Goal: Navigation & Orientation: Find specific page/section

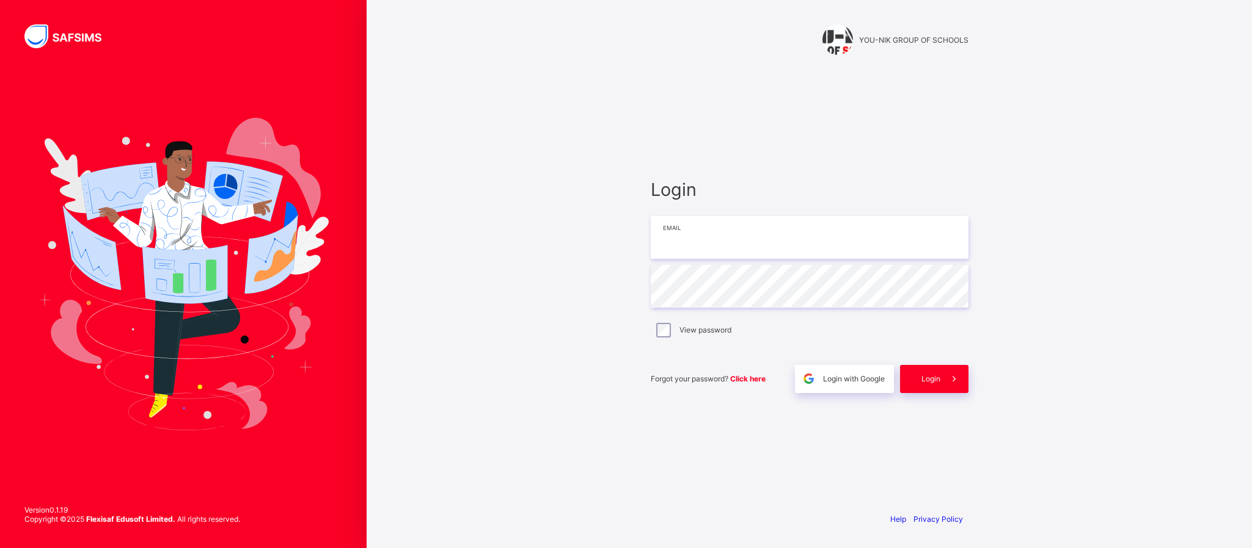
click at [712, 246] on input "email" at bounding box center [810, 237] width 318 height 43
type input "**********"
click at [959, 368] on span at bounding box center [954, 379] width 28 height 28
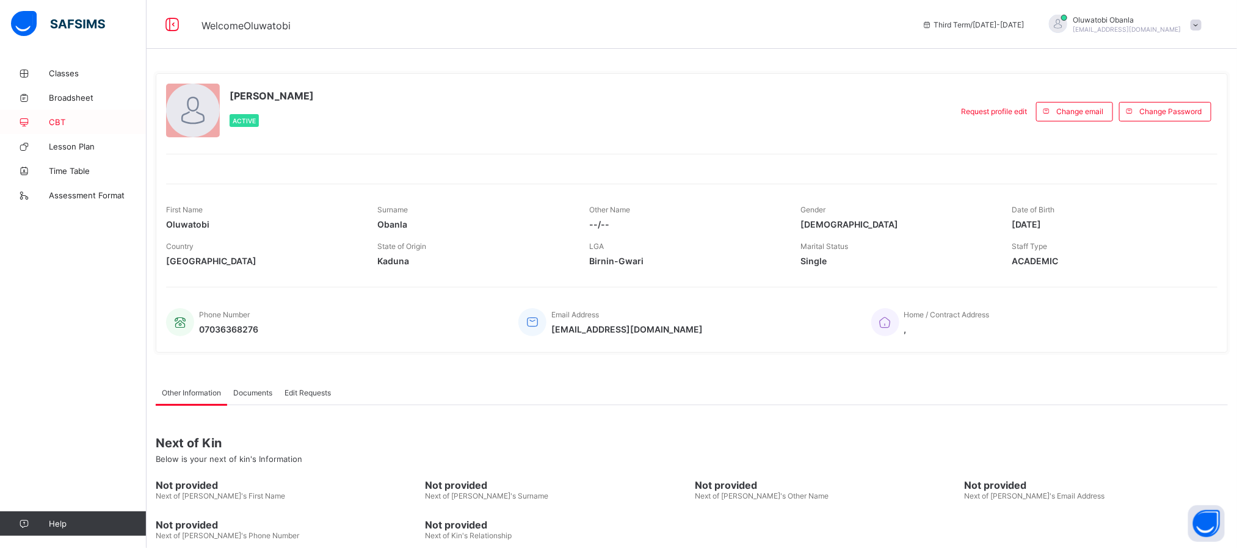
click at [48, 128] on link "CBT" at bounding box center [73, 122] width 147 height 24
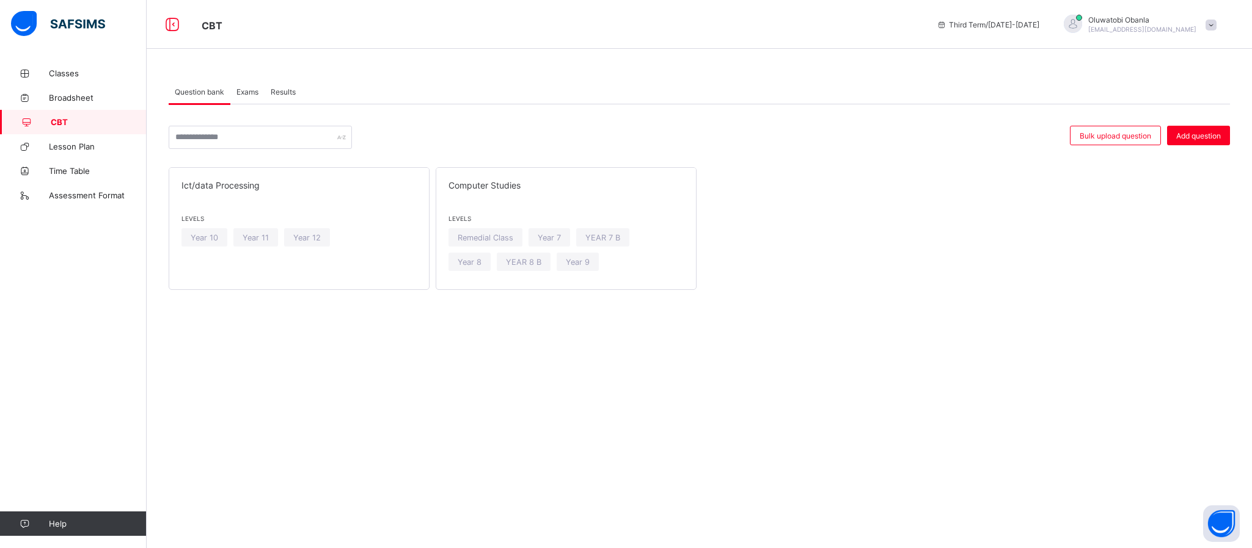
click at [253, 90] on span "Exams" at bounding box center [247, 91] width 22 height 9
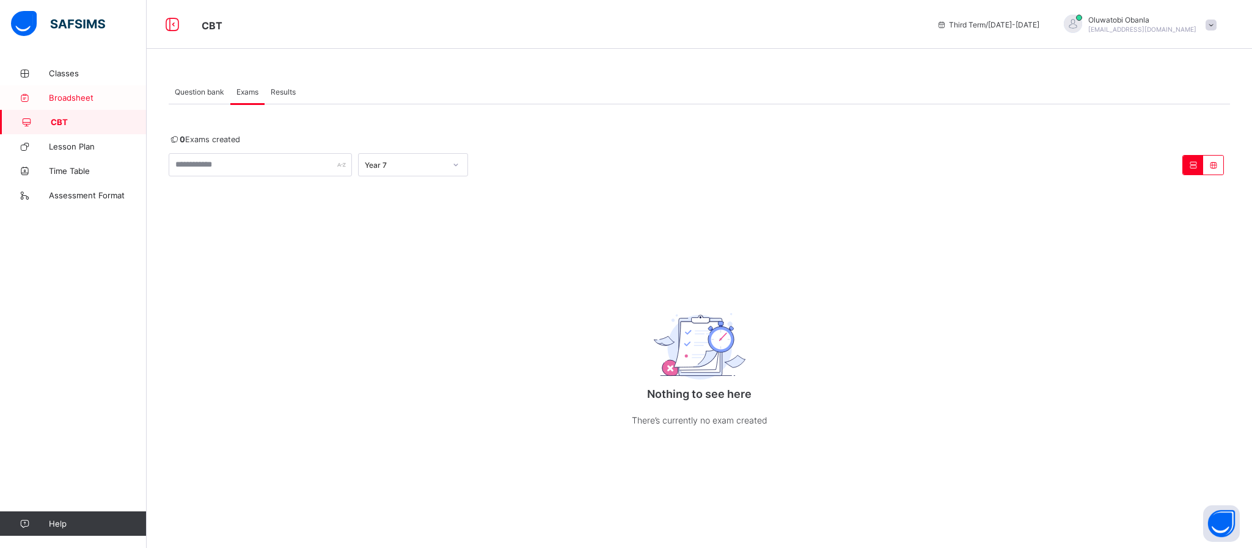
click at [68, 98] on span "Broadsheet" at bounding box center [98, 98] width 98 height 10
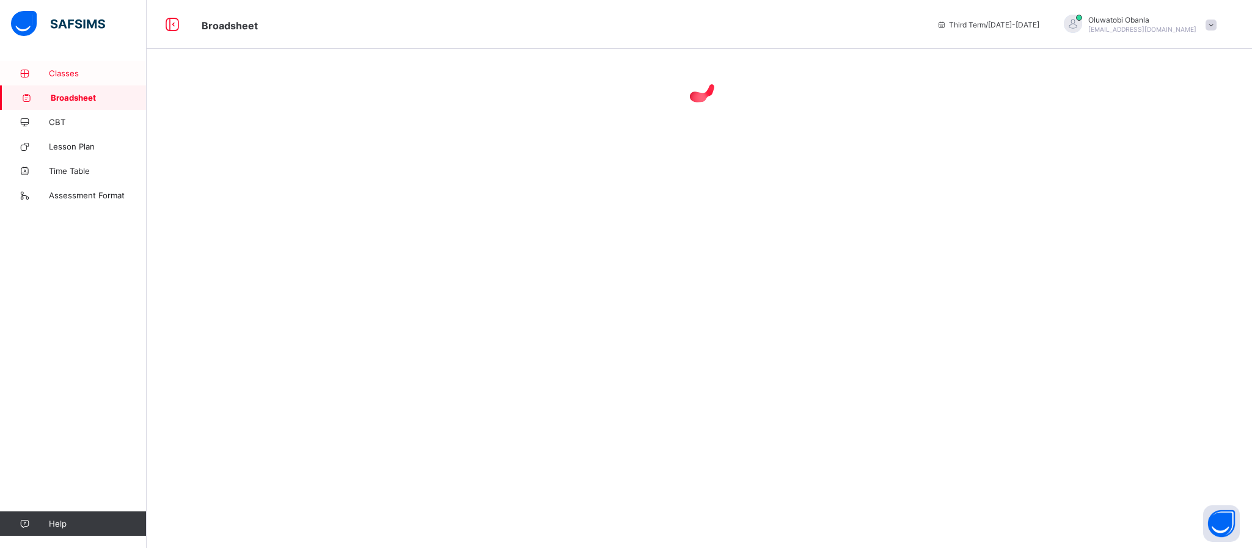
click at [74, 74] on span "Classes" at bounding box center [98, 73] width 98 height 10
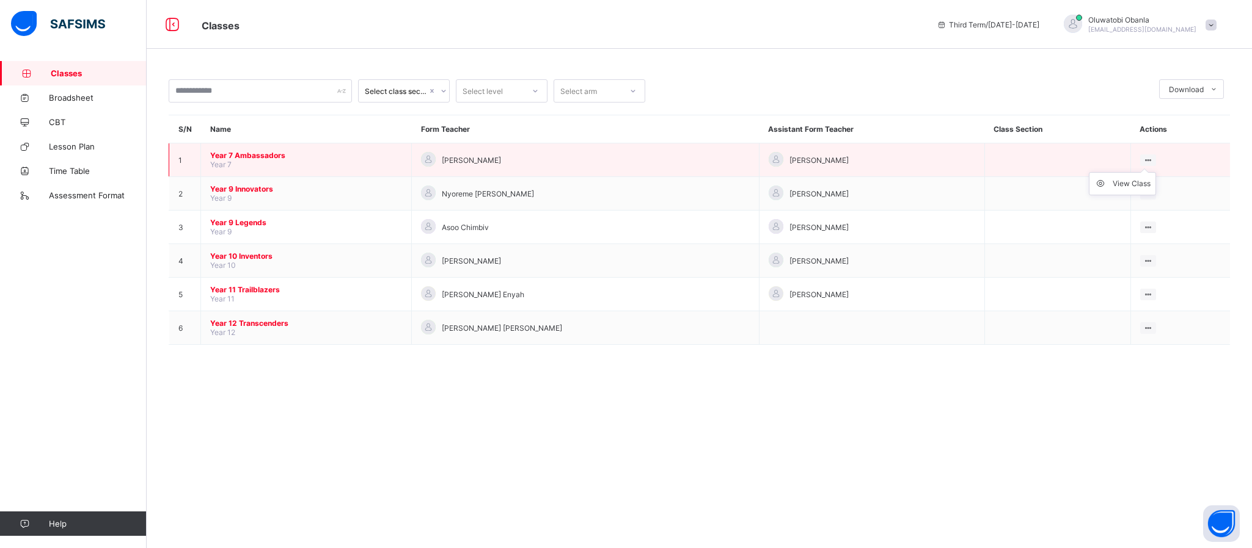
click at [1140, 158] on div at bounding box center [1148, 161] width 16 height 12
click at [1125, 186] on div "View Class" at bounding box center [1131, 184] width 38 height 12
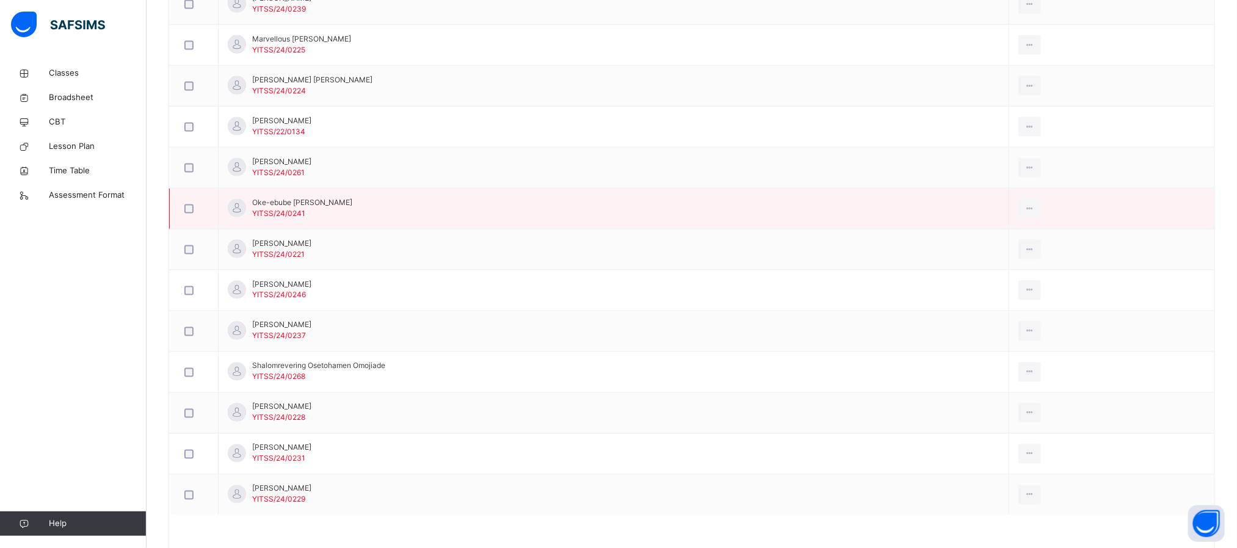
scroll to position [989, 0]
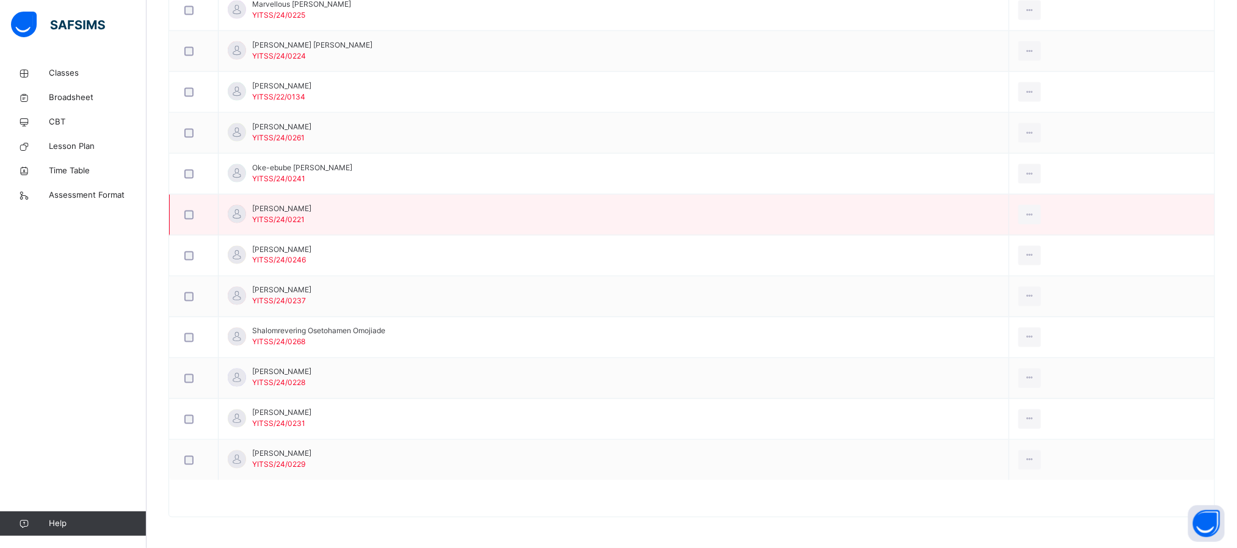
drag, startPoint x: 306, startPoint y: 546, endPoint x: 1223, endPoint y: 227, distance: 970.7
click at [1215, 227] on td at bounding box center [1112, 215] width 205 height 41
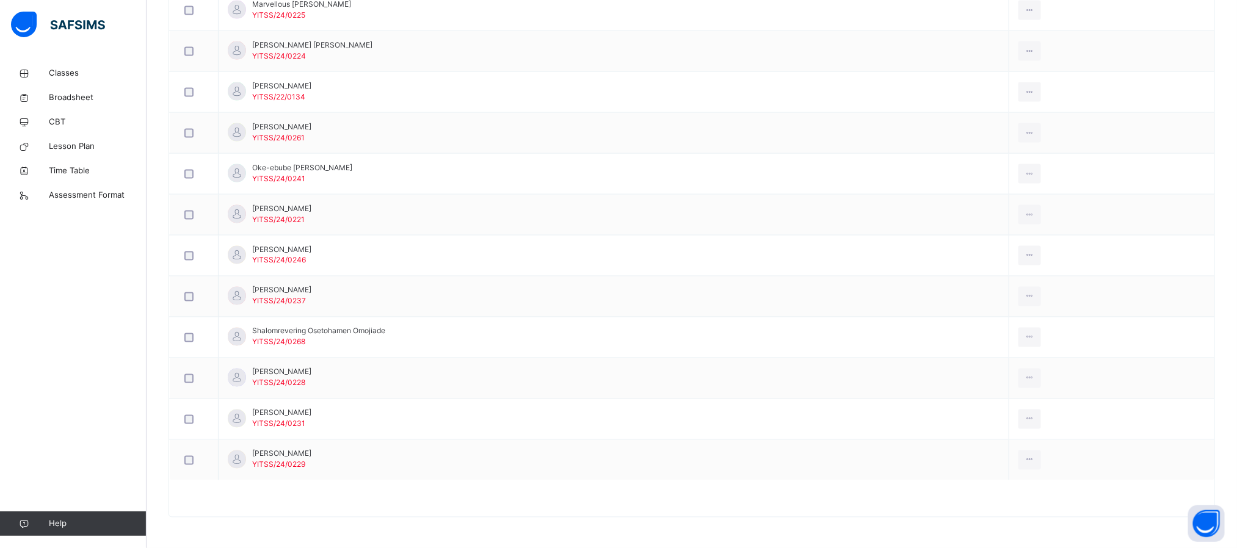
scroll to position [992, 0]
